Goal: Obtain resource: Download file/media

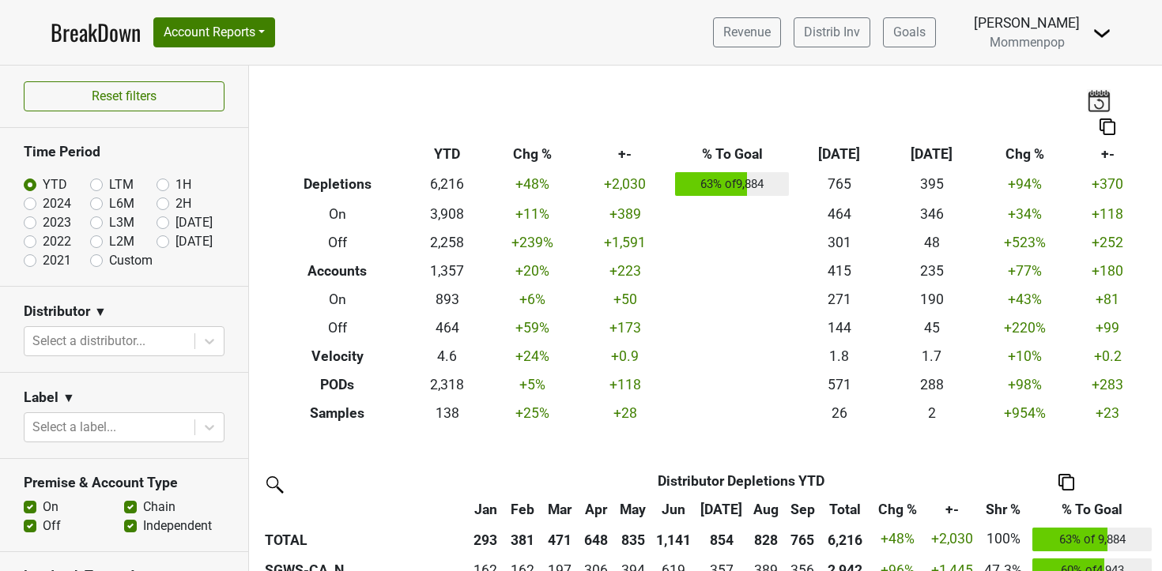
click at [175, 237] on label "[DATE]" at bounding box center [193, 241] width 37 height 19
click at [161, 237] on input "[DATE]" at bounding box center [187, 240] width 63 height 16
radio input "true"
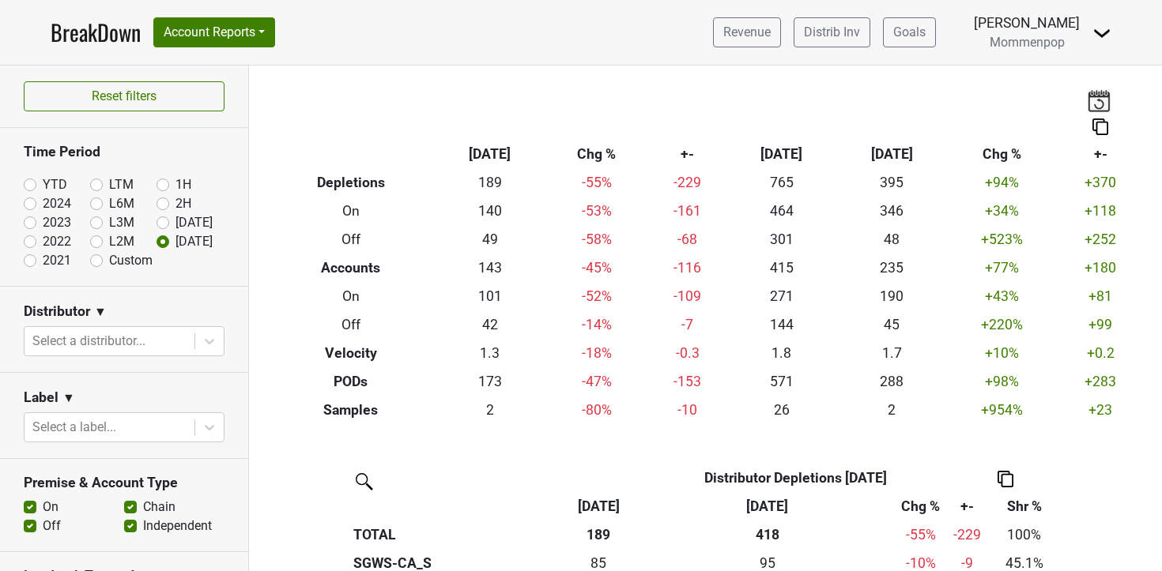
click at [175, 217] on label "[DATE]" at bounding box center [193, 222] width 37 height 19
click at [166, 217] on input "[DATE]" at bounding box center [187, 221] width 63 height 16
radio input "true"
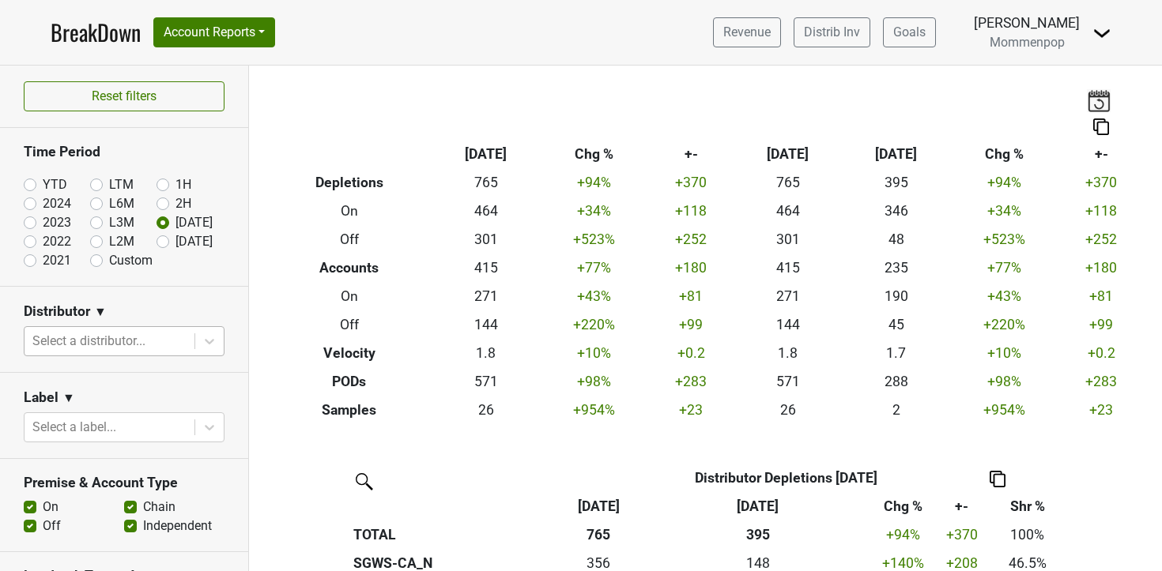
click at [146, 344] on div at bounding box center [109, 341] width 154 height 22
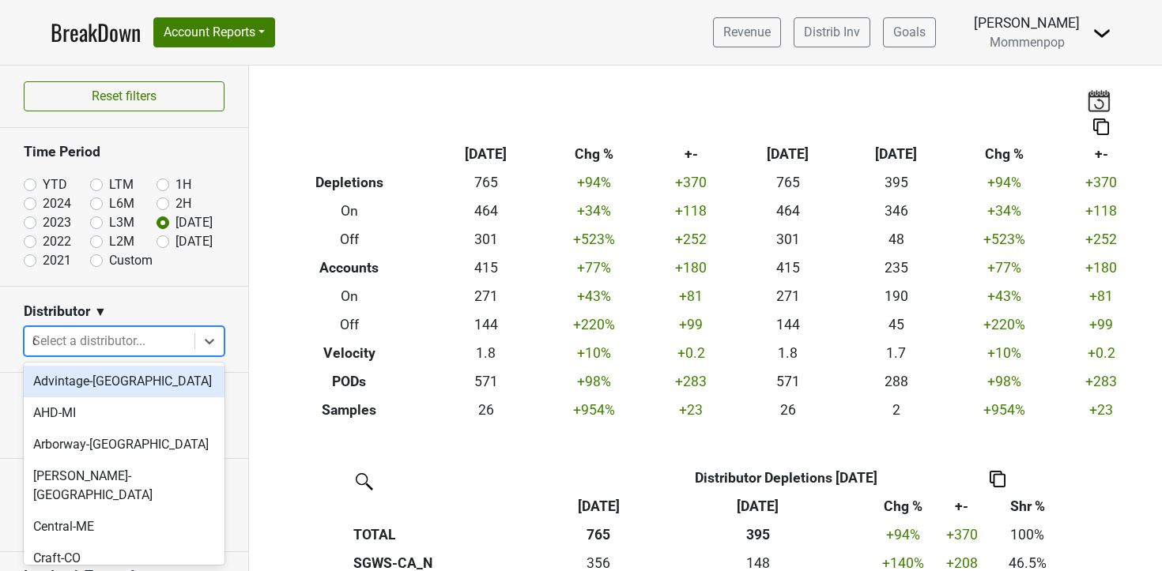
type input "ca"
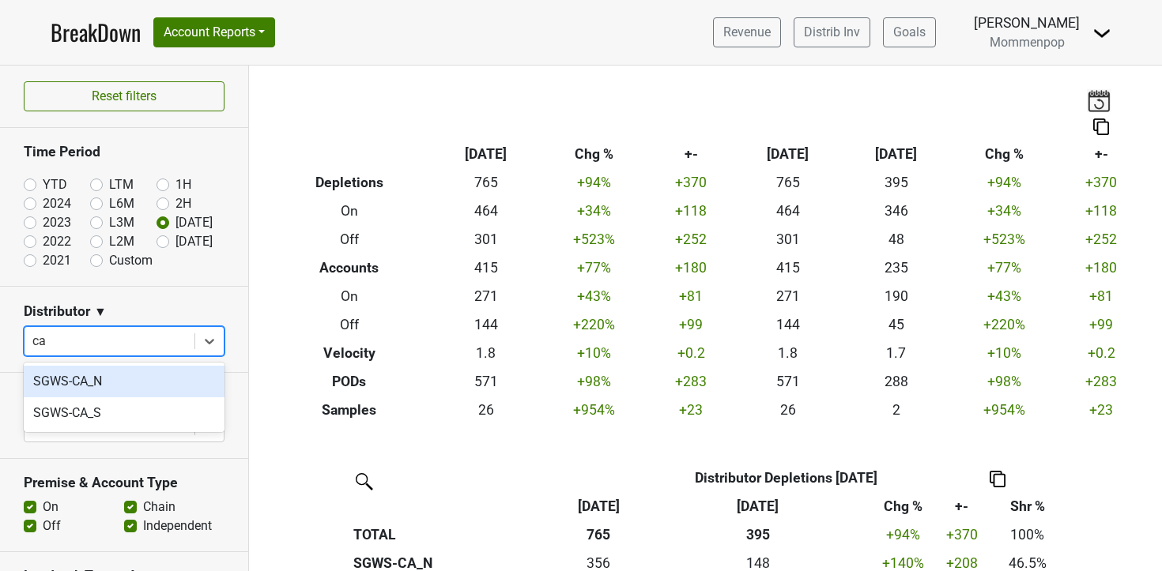
click at [115, 382] on div "SGWS-CA_N" at bounding box center [124, 382] width 201 height 32
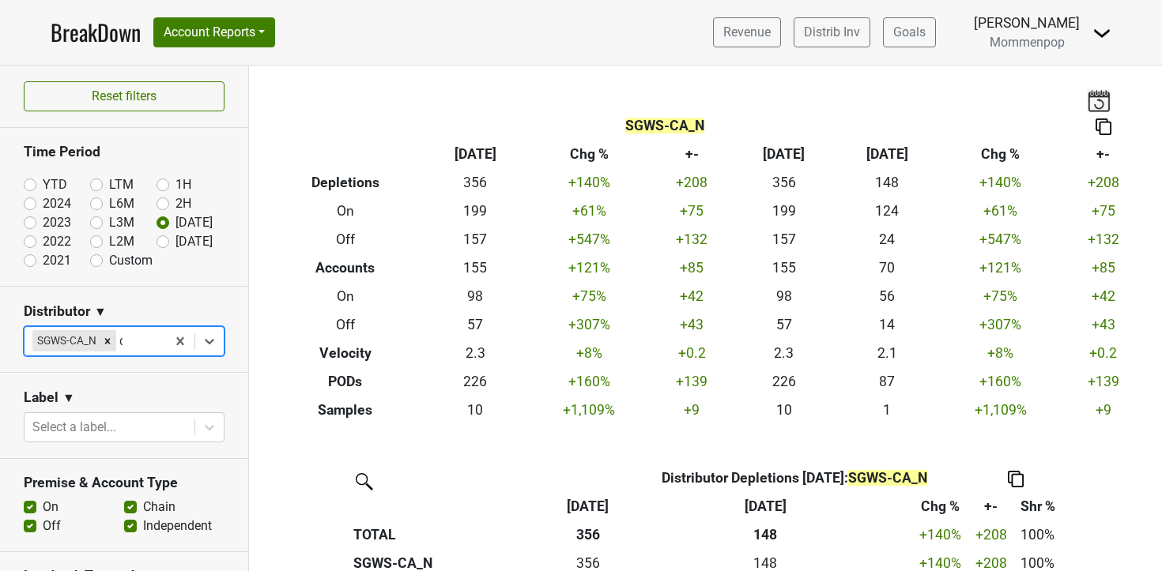
type input "ca"
click at [119, 382] on div "SGWS-CA_S" at bounding box center [124, 382] width 201 height 32
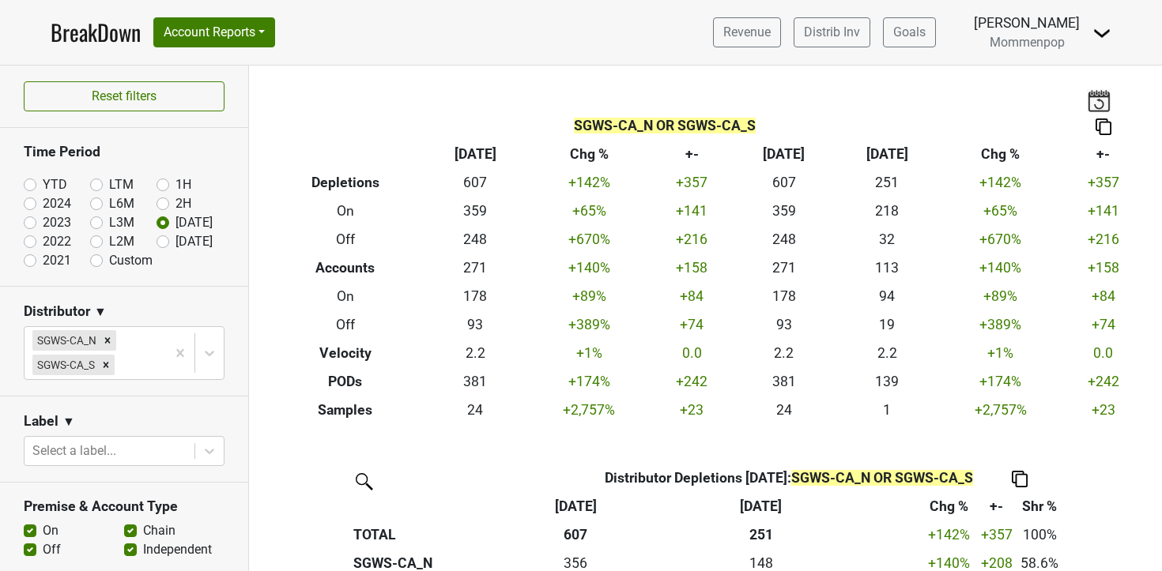
click at [1104, 131] on img at bounding box center [1103, 127] width 16 height 17
click at [1115, 102] on div "Export to Excel" at bounding box center [1103, 98] width 79 height 23
click at [175, 239] on label "[DATE]" at bounding box center [193, 241] width 37 height 19
click at [165, 239] on input "[DATE]" at bounding box center [187, 240] width 63 height 16
radio input "true"
